Goal: Task Accomplishment & Management: Manage account settings

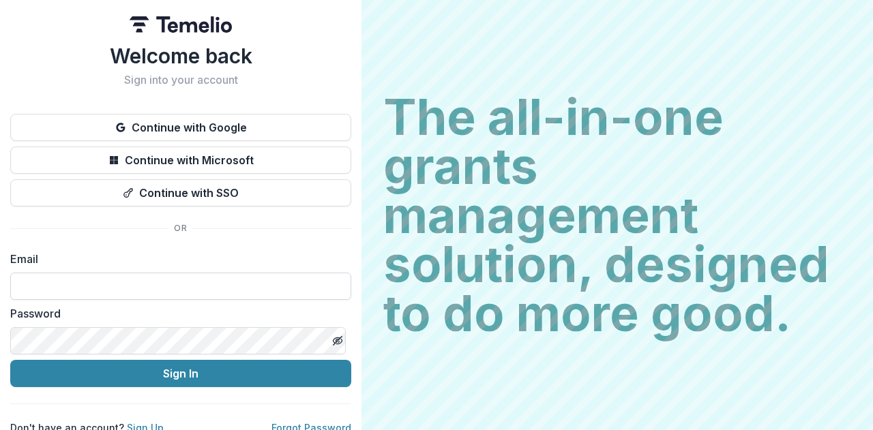
click at [120, 284] on input at bounding box center [180, 286] width 341 height 27
paste input "**********"
type input "**********"
click at [332, 337] on icon "Toggle password visibility" at bounding box center [337, 340] width 11 height 11
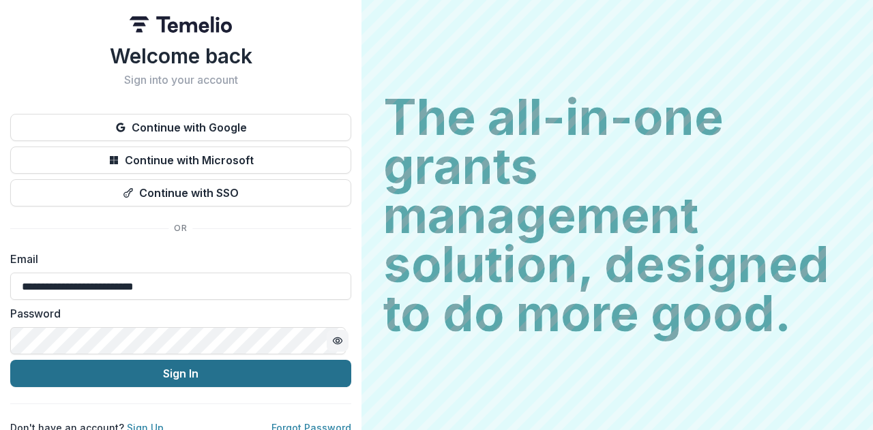
click at [248, 380] on button "Sign In" at bounding box center [180, 373] width 341 height 27
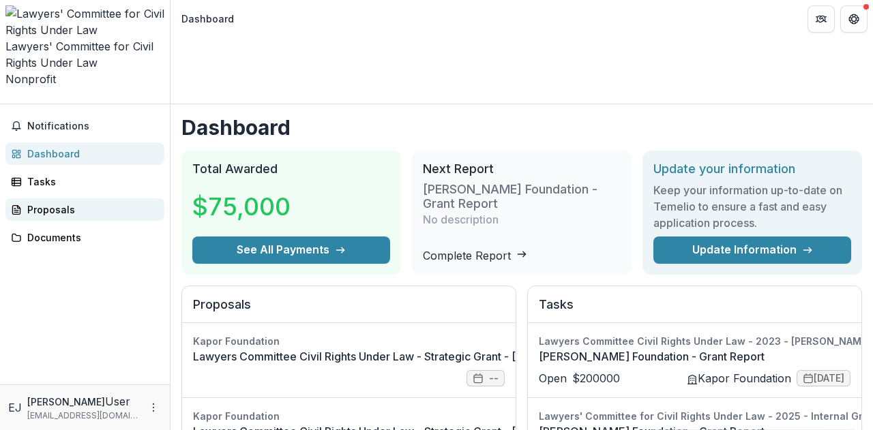
click at [53, 203] on div "Proposals" at bounding box center [90, 210] width 126 height 14
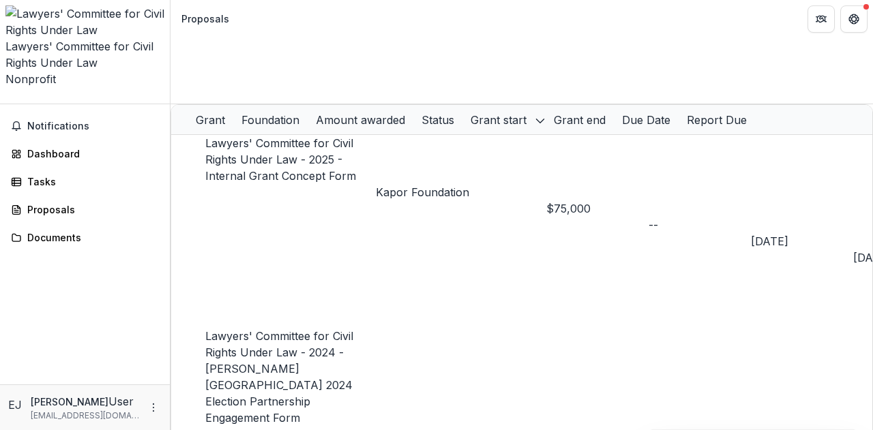
scroll to position [0, 210]
drag, startPoint x: 626, startPoint y: 253, endPoint x: 771, endPoint y: 286, distance: 148.2
drag, startPoint x: 462, startPoint y: 254, endPoint x: 555, endPoint y: 259, distance: 92.9
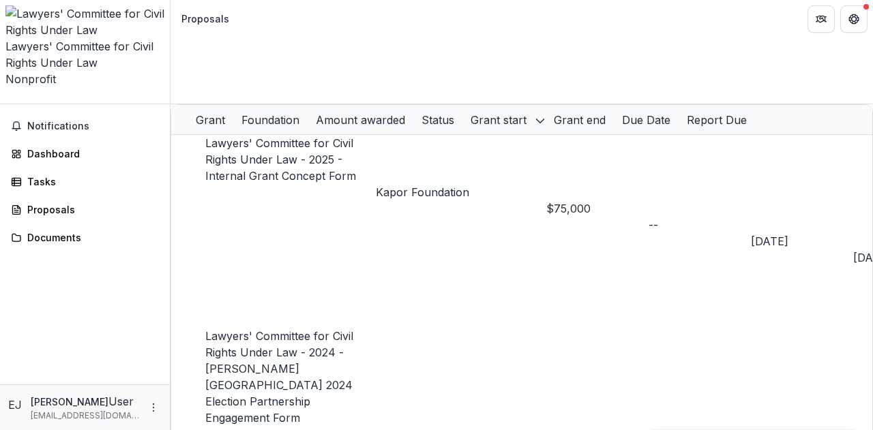
click at [68, 147] on div "Dashboard" at bounding box center [90, 154] width 126 height 14
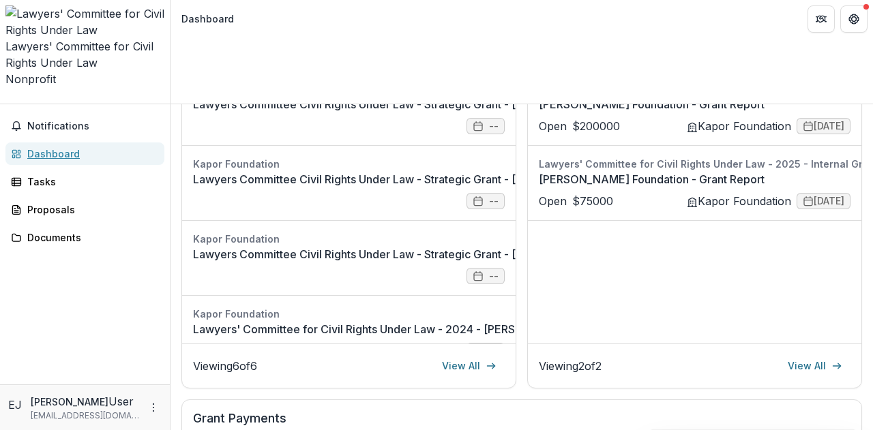
scroll to position [341, 0]
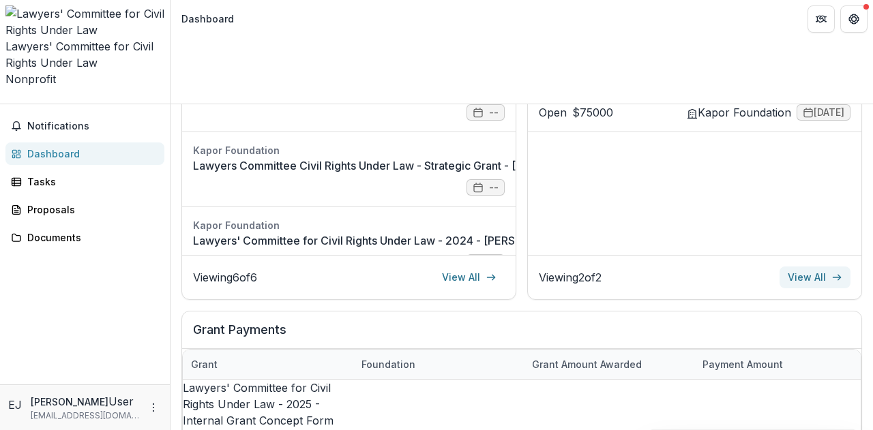
click at [810, 267] on link "View All" at bounding box center [814, 278] width 71 height 22
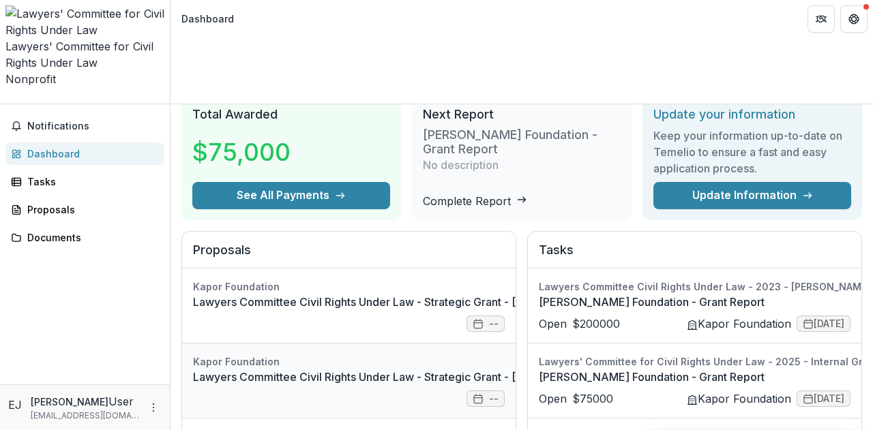
scroll to position [205, 0]
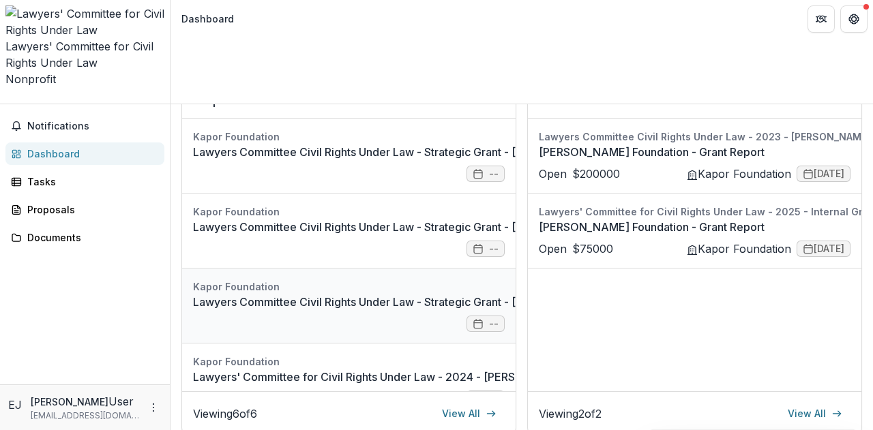
click at [348, 294] on link "Lawyers Committee Civil Rights Under Law - Strategic Grant - [DATE]" at bounding box center [370, 302] width 355 height 16
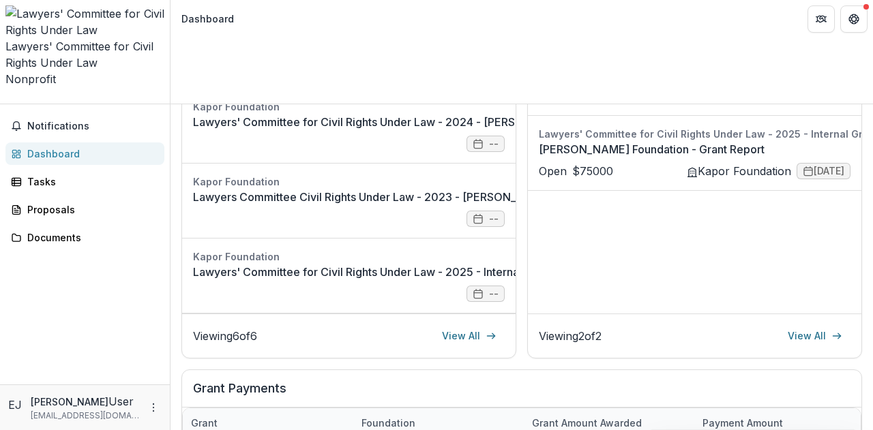
scroll to position [409, 0]
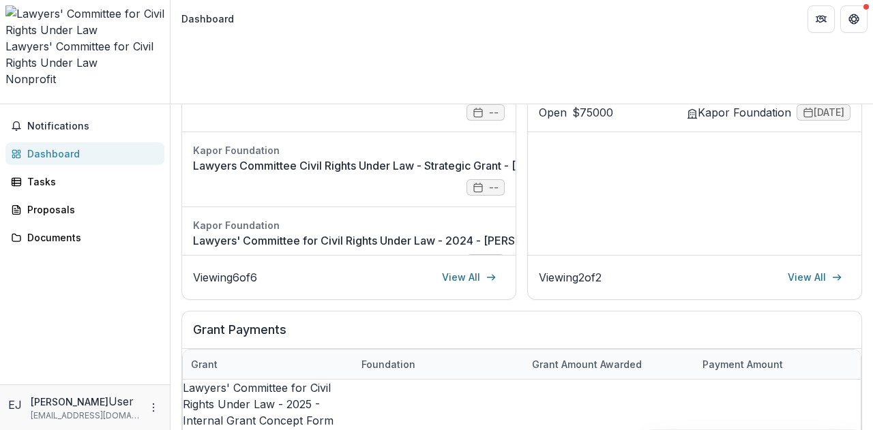
scroll to position [273, 0]
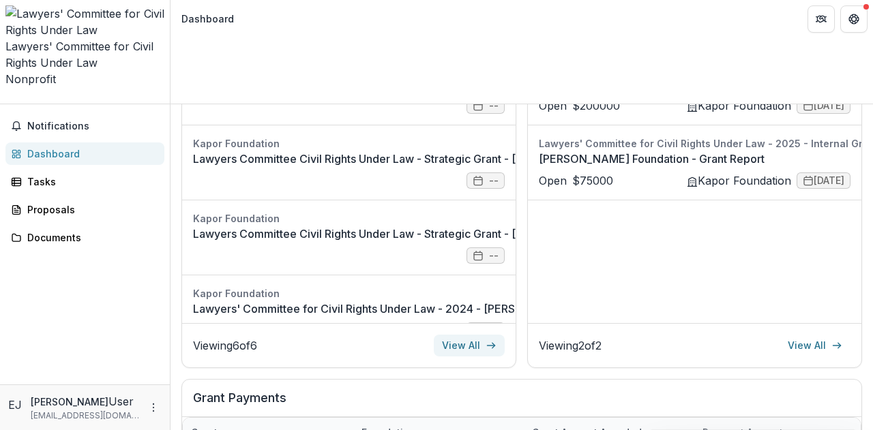
click at [458, 335] on link "View All" at bounding box center [469, 346] width 71 height 22
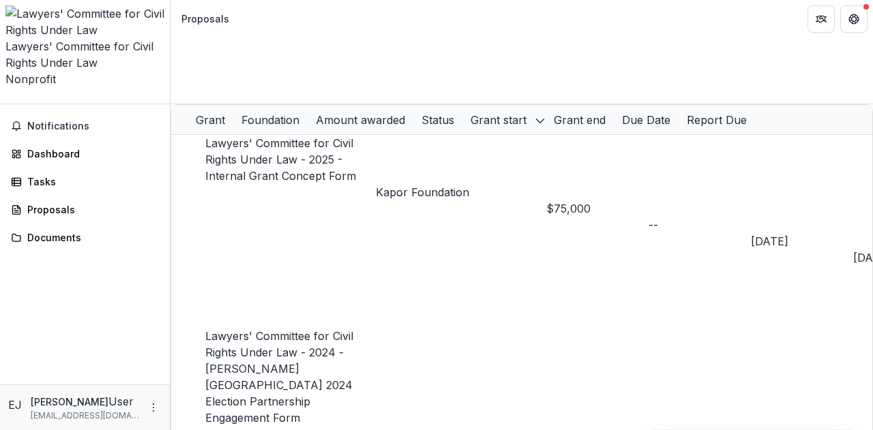
scroll to position [0, 309]
drag, startPoint x: 633, startPoint y: 253, endPoint x: 872, endPoint y: 265, distance: 239.6
drag, startPoint x: 469, startPoint y: 130, endPoint x: 391, endPoint y: 130, distance: 78.4
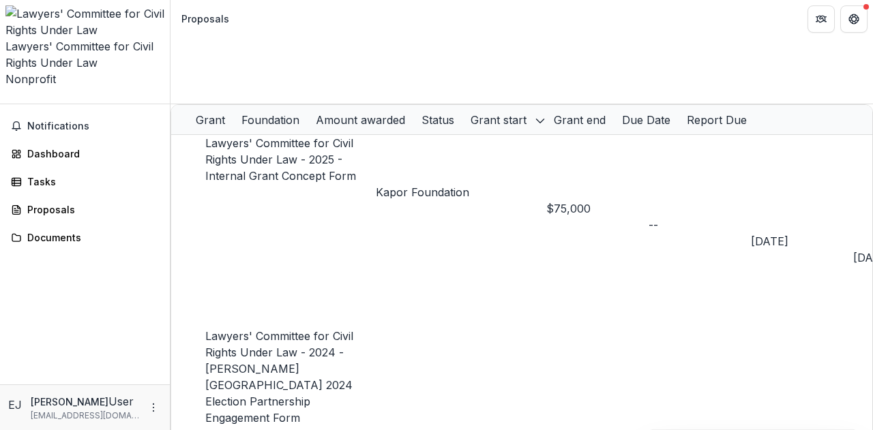
drag, startPoint x: 516, startPoint y: 253, endPoint x: 259, endPoint y: 214, distance: 259.3
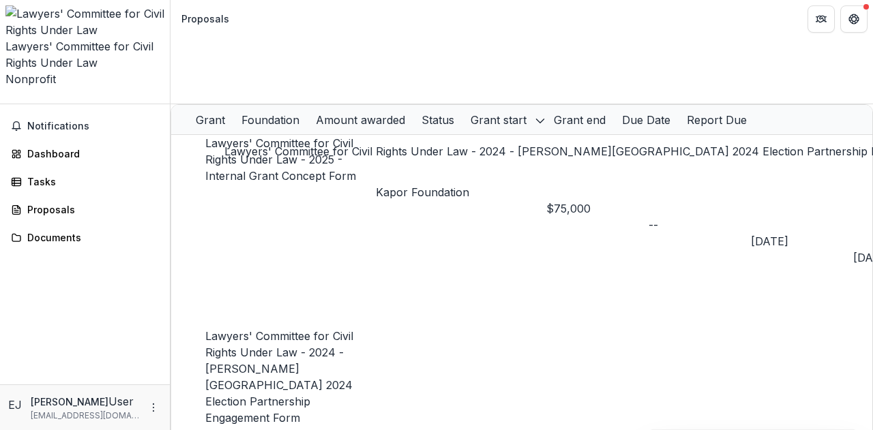
click at [289, 329] on link "Lawyers' Committee for Civil Rights Under Law - 2024 - [PERSON_NAME][GEOGRAPHIC…" at bounding box center [279, 376] width 148 height 95
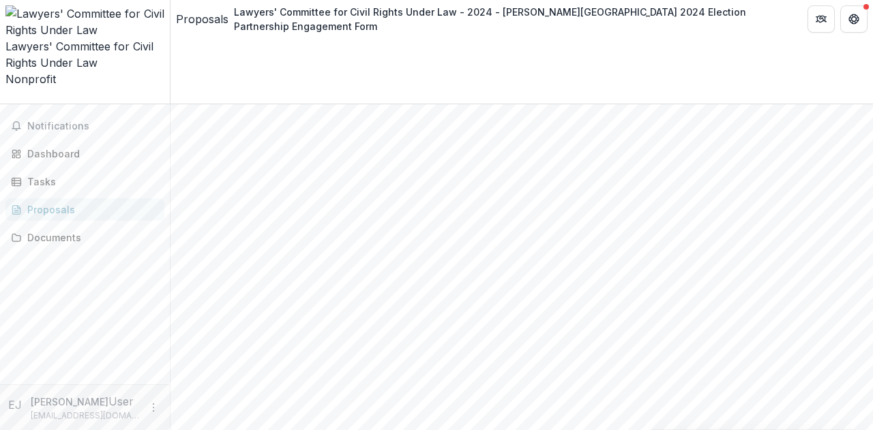
scroll to position [68, 0]
click at [78, 253] on div "Notifications Dashboard Tasks Proposals Documents" at bounding box center [85, 244] width 170 height 280
click at [57, 147] on div "Dashboard" at bounding box center [90, 154] width 126 height 14
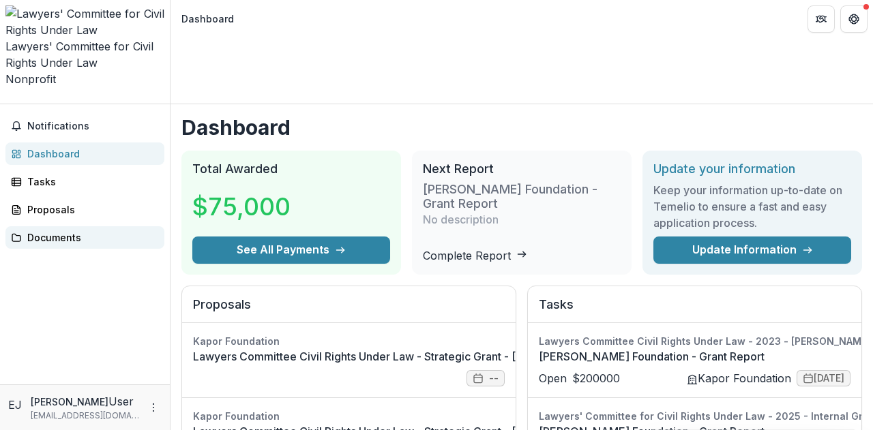
click at [59, 230] on div "Documents" at bounding box center [90, 237] width 126 height 14
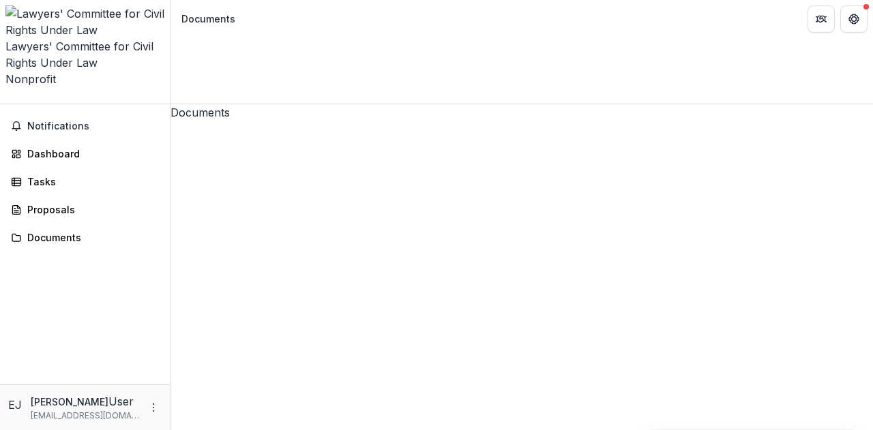
drag, startPoint x: 380, startPoint y: 200, endPoint x: 274, endPoint y: 314, distance: 155.9
click at [274, 314] on div "Documents Lawyers Committee Civil Rights Under Law - 2023 - [PERSON_NAME] Found…" at bounding box center [521, 267] width 702 height 326
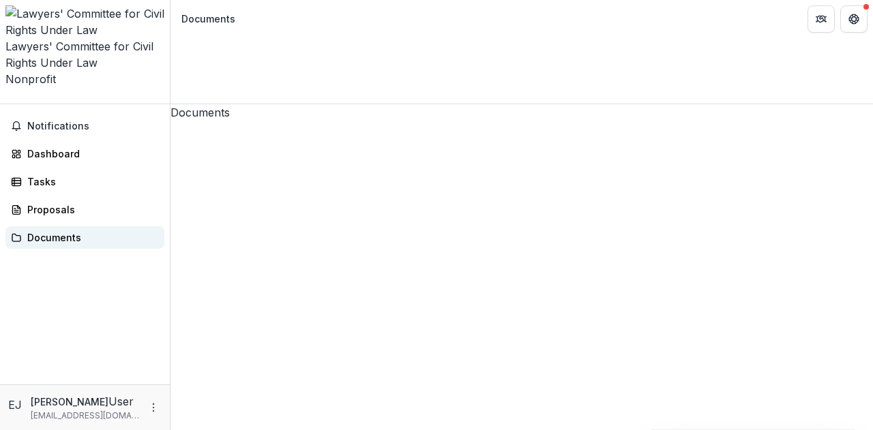
click at [50, 230] on div "Documents" at bounding box center [90, 237] width 126 height 14
click at [58, 230] on div "Documents" at bounding box center [90, 237] width 126 height 14
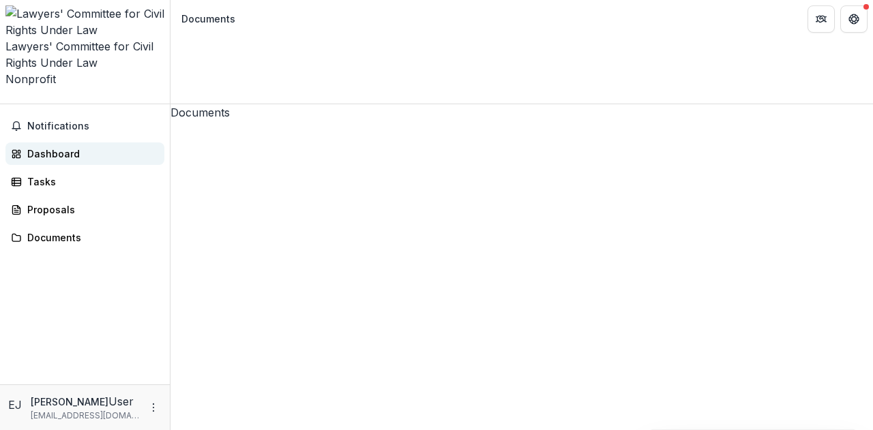
click at [67, 147] on div "Dashboard" at bounding box center [90, 154] width 126 height 14
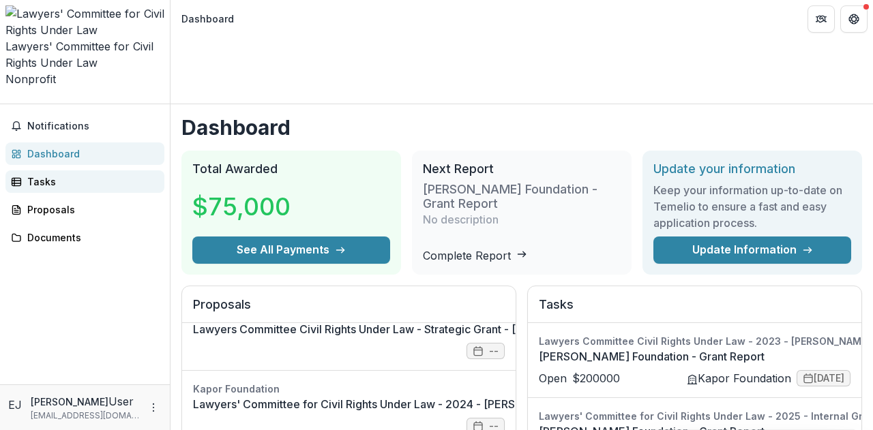
click at [35, 175] on div "Tasks" at bounding box center [90, 182] width 126 height 14
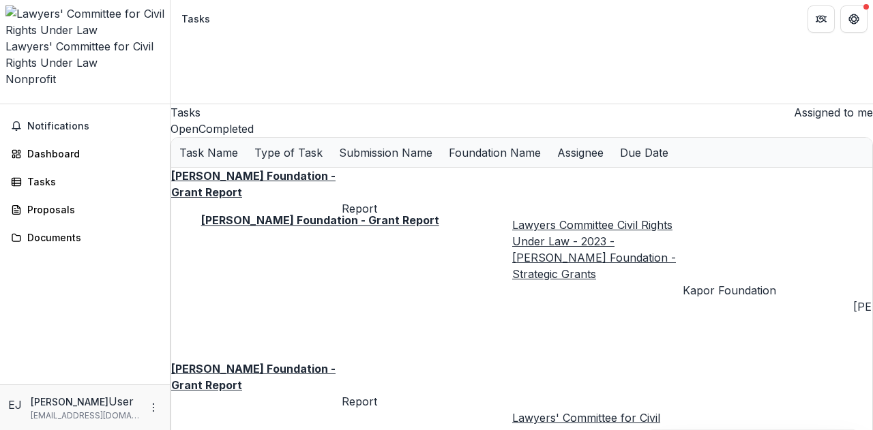
click at [303, 362] on u "[PERSON_NAME] Foundation - Grant Report" at bounding box center [253, 377] width 164 height 30
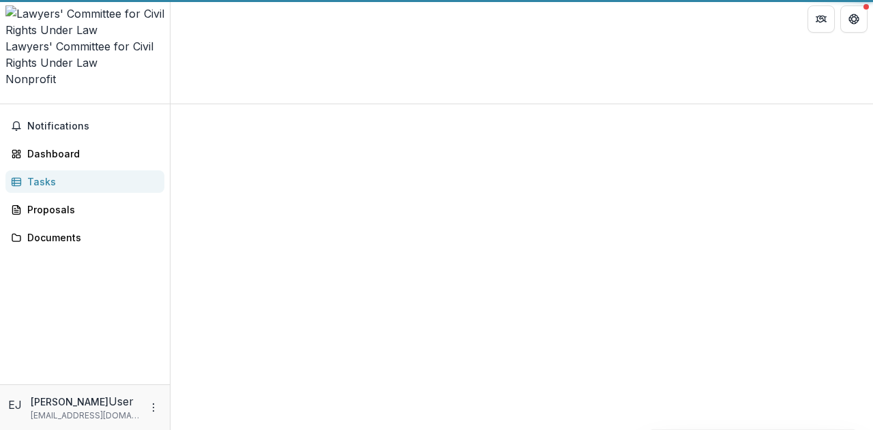
click at [303, 104] on div at bounding box center [521, 104] width 702 height 0
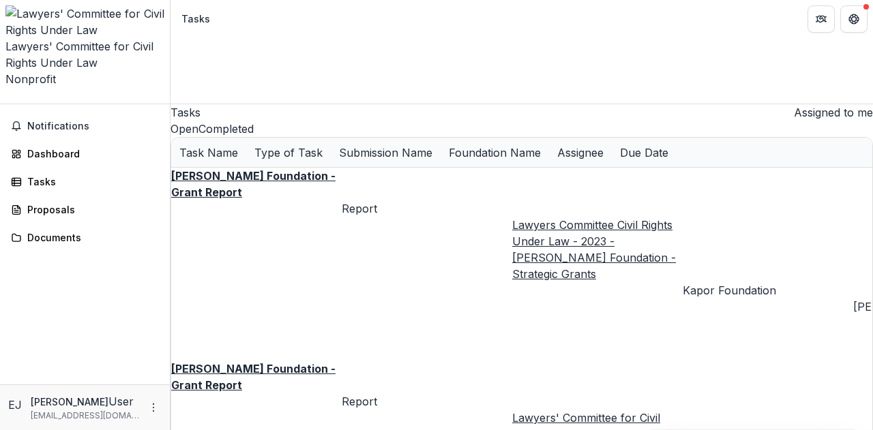
click at [295, 169] on u "[PERSON_NAME] Foundation - Grant Report" at bounding box center [253, 184] width 164 height 30
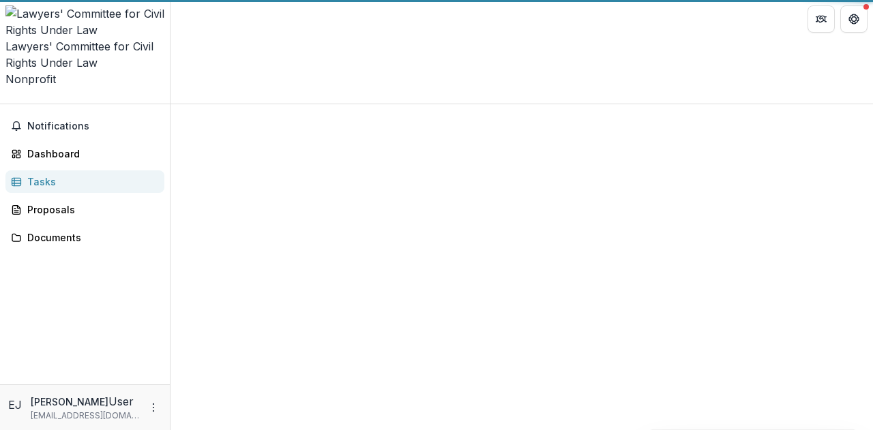
click at [295, 104] on div at bounding box center [521, 104] width 702 height 0
